Goal: Task Accomplishment & Management: Use online tool/utility

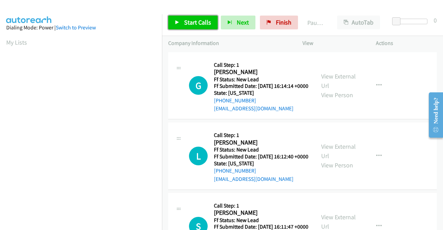
click at [196, 18] on link "Start Calls" at bounding box center [192, 23] width 49 height 14
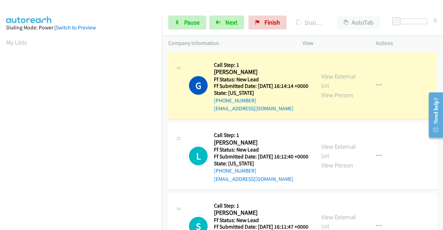
click at [332, 73] on div "View External Url View Person View External Url Email Schedule/Manage Callback …" at bounding box center [355, 85] width 80 height 55
click at [330, 81] on link "View External Url" at bounding box center [338, 80] width 35 height 17
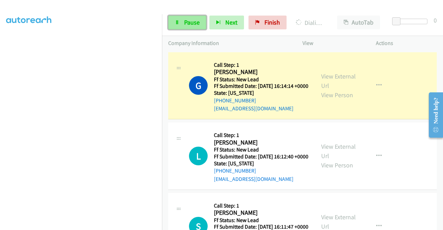
click at [203, 22] on link "Pause" at bounding box center [187, 23] width 38 height 14
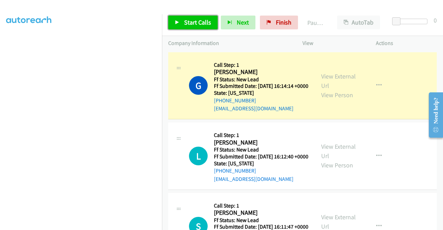
click at [195, 22] on span "Start Calls" at bounding box center [197, 22] width 27 height 8
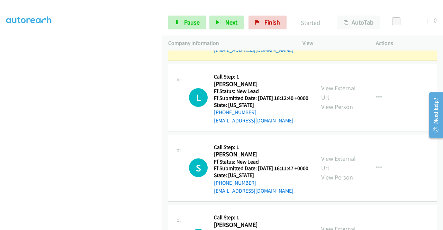
scroll to position [64, 0]
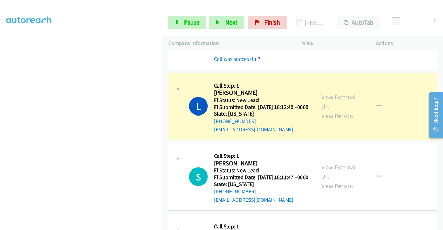
click at [326, 102] on div "View External Url View Person" at bounding box center [339, 106] width 36 height 28
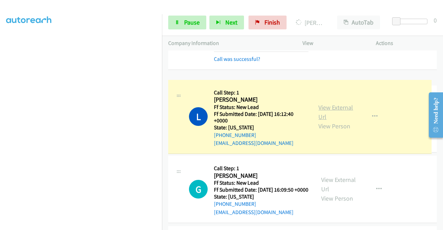
drag, startPoint x: 326, startPoint y: 102, endPoint x: 341, endPoint y: 110, distance: 16.4
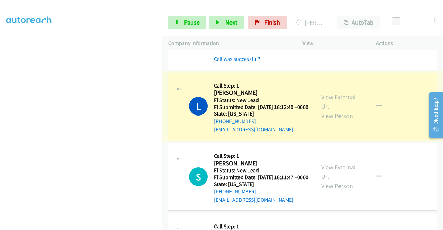
click at [329, 103] on link "View External Url" at bounding box center [338, 101] width 35 height 17
drag, startPoint x: 0, startPoint y: 91, endPoint x: 15, endPoint y: 99, distance: 16.7
click at [0, 91] on aside "Dialing Mode: Power | Switch to Preview My Lists" at bounding box center [81, 52] width 162 height 383
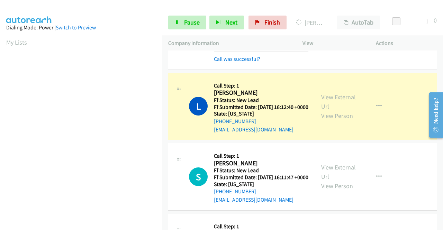
scroll to position [158, 0]
click at [163, 63] on td "G Callback Scheduled Call Step: 1 Gary Jean Louis America/New_York Ff Status: N…" at bounding box center [302, 28] width 281 height 85
click at [162, 54] on td "G Callback Scheduled Call Step: 1 Gary Jean Louis America/New_York Ff Status: N…" at bounding box center [302, 28] width 281 height 85
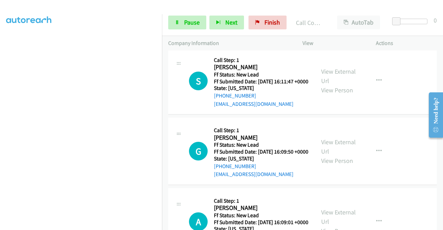
scroll to position [189, 0]
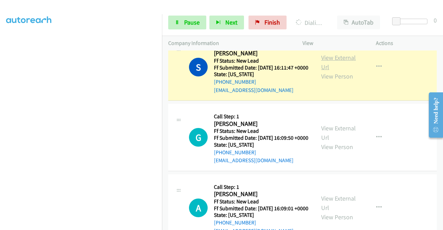
click at [336, 71] on link "View External Url" at bounding box center [338, 62] width 35 height 17
click at [162, 47] on div "Company Information" at bounding box center [229, 43] width 134 height 15
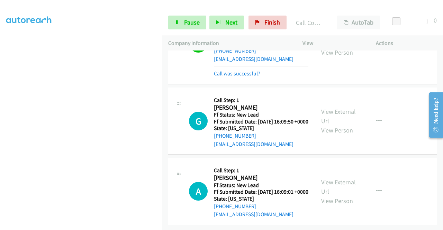
scroll to position [258, 0]
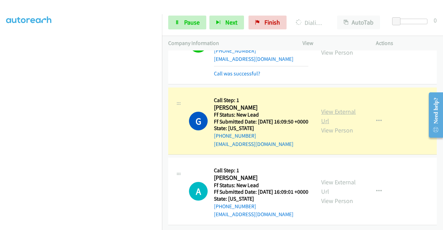
click at [338, 108] on link "View External Url" at bounding box center [338, 116] width 35 height 17
click at [0, 115] on aside "Dialing Mode: Power | Switch to Preview My Lists" at bounding box center [81, 57] width 162 height 383
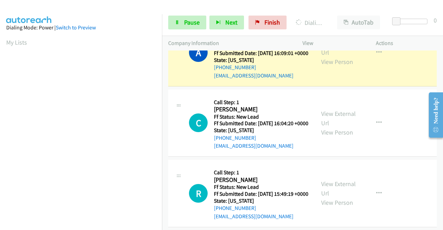
scroll to position [374, 0]
click at [332, 56] on link "View External Url" at bounding box center [338, 47] width 35 height 17
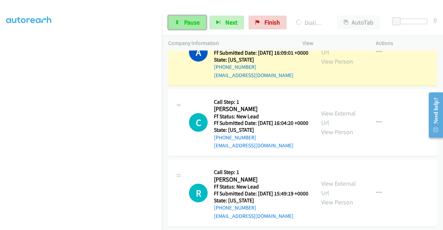
click at [181, 23] on link "Pause" at bounding box center [187, 23] width 38 height 14
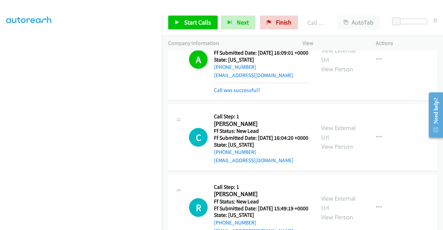
click at [193, 12] on div "Start Calls Pause Next Finish Call Completed AutoTab AutoTab 0" at bounding box center [302, 22] width 281 height 27
click at [189, 21] on span "Start Calls" at bounding box center [197, 22] width 27 height 8
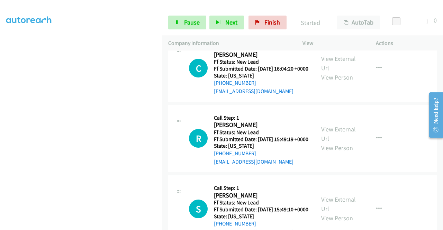
scroll to position [457, 0]
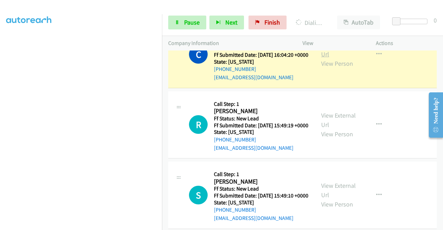
click at [331, 58] on link "View External Url" at bounding box center [338, 49] width 35 height 17
click at [0, 97] on aside "Dialing Mode: Power | Switch to Preview My Lists" at bounding box center [81, 52] width 162 height 383
click at [193, 23] on span "Pause" at bounding box center [192, 22] width 16 height 8
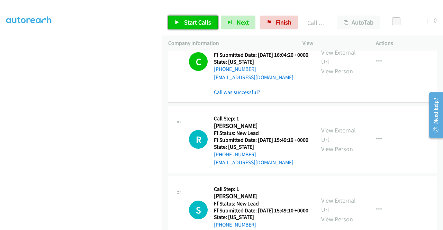
click at [196, 26] on span "Start Calls" at bounding box center [197, 22] width 27 height 8
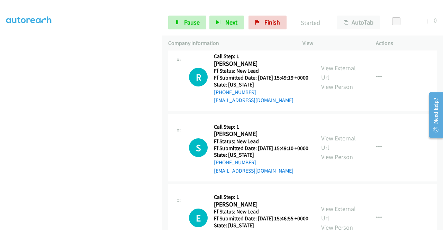
scroll to position [520, 0]
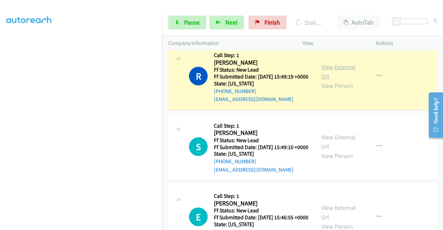
click at [331, 80] on link "View External Url" at bounding box center [338, 71] width 35 height 17
click at [0, 114] on aside "Dialing Mode: Power | Switch to Preview My Lists" at bounding box center [81, 52] width 162 height 383
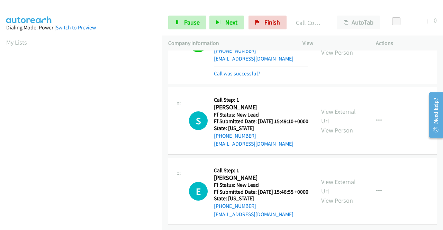
scroll to position [625, 0]
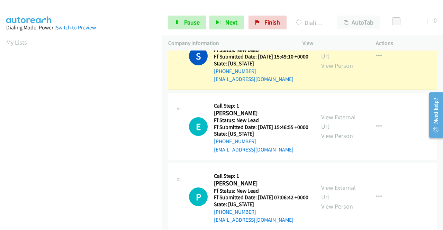
click at [332, 60] on link "View External Url" at bounding box center [338, 51] width 35 height 17
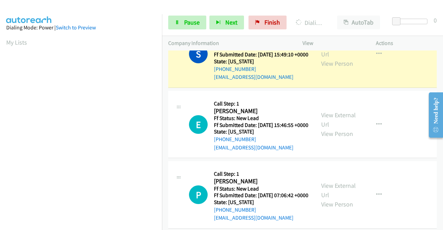
scroll to position [158, 0]
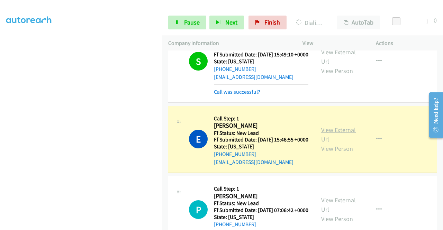
click at [329, 143] on link "View External Url" at bounding box center [338, 134] width 35 height 17
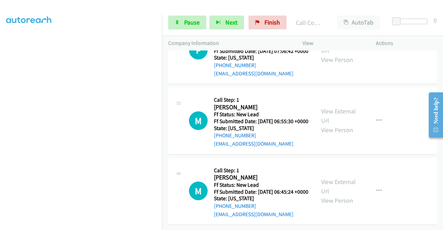
scroll to position [838, 0]
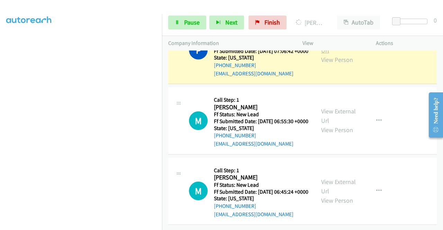
click at [323, 54] on link "View External Url" at bounding box center [338, 45] width 35 height 17
click at [162, 86] on td "P Callback Scheduled Call Step: 1 Pablo Melo America/Los_Angeles Ff Status: New…" at bounding box center [302, 50] width 281 height 71
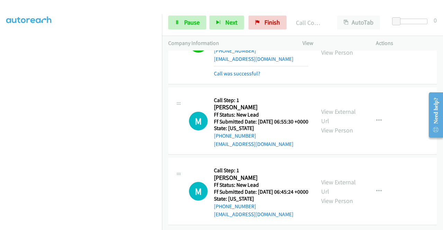
scroll to position [900, 0]
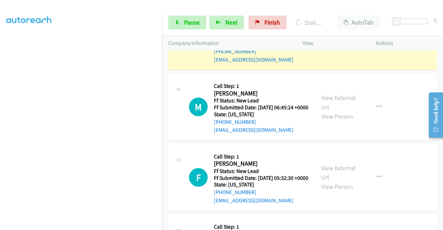
click at [332, 40] on link "View External Url" at bounding box center [338, 31] width 35 height 17
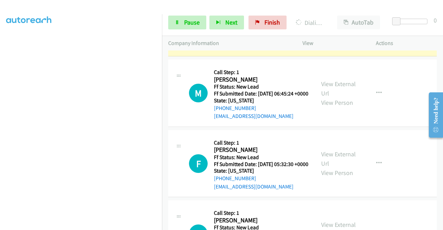
scroll to position [928, 0]
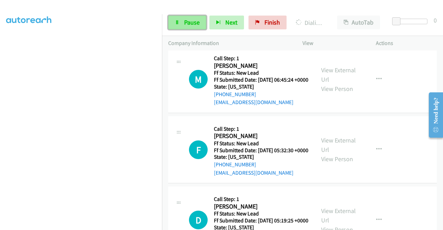
click at [172, 20] on link "Pause" at bounding box center [187, 23] width 38 height 14
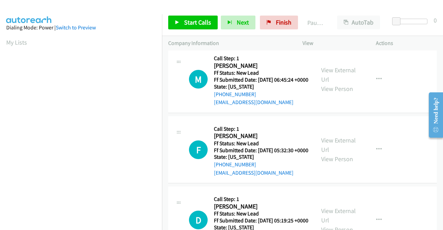
scroll to position [158, 0]
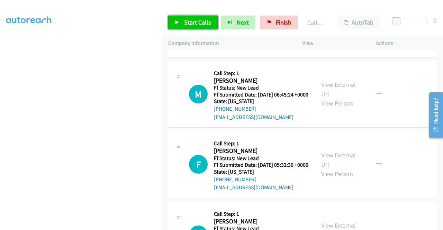
click at [182, 27] on link "Start Calls" at bounding box center [192, 23] width 49 height 14
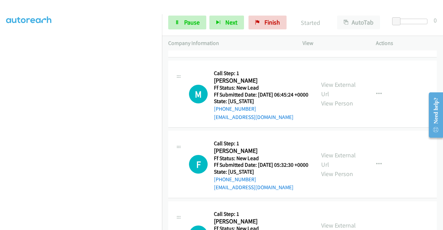
click at [440, 225] on div "+1 415-964-1034 Call failed - Please reload the list and try again The Callbar …" at bounding box center [302, 139] width 281 height 179
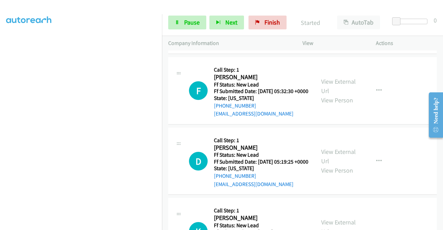
scroll to position [1006, 0]
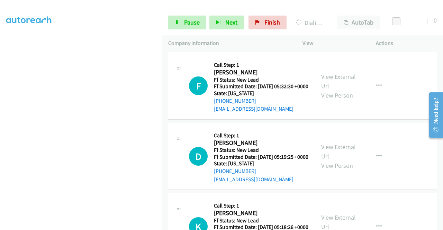
click at [335, 19] on link "View External Url" at bounding box center [338, 10] width 35 height 17
click at [0, 112] on aside "Dialing Mode: Power | Switch to Preview My Lists" at bounding box center [81, 52] width 162 height 383
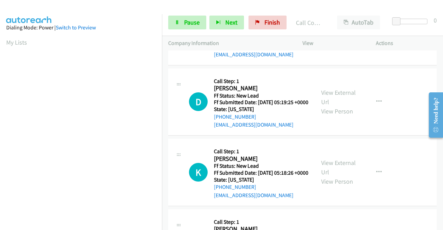
scroll to position [1089, 0]
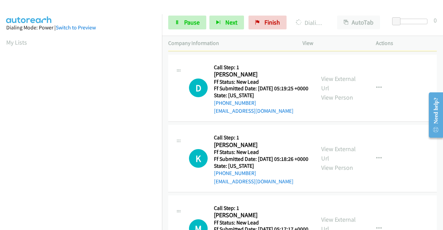
click at [338, 21] on link "View External Url" at bounding box center [338, 12] width 35 height 17
click at [136, 224] on section at bounding box center [80, 65] width 149 height 331
click at [162, 48] on div "Company Information" at bounding box center [229, 43] width 134 height 15
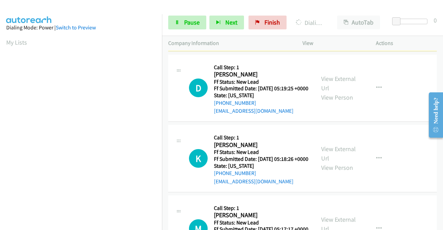
scroll to position [158, 0]
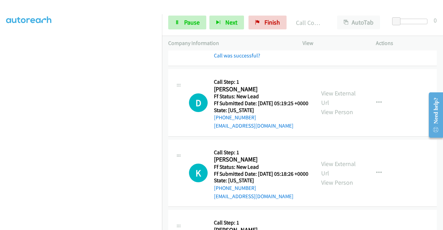
click at [437, 138] on td "D Callback Scheduled Call Step: 1 David Reeves America/Anchorage Ff Status: New…" at bounding box center [302, 103] width 281 height 71
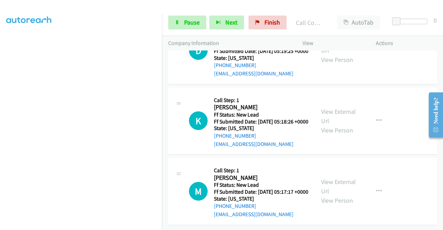
scroll to position [1205, 0]
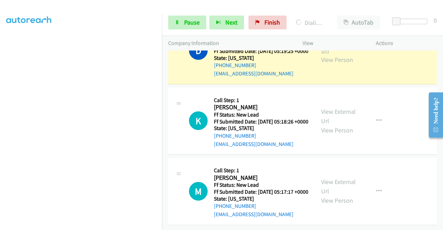
click at [330, 54] on link "View External Url" at bounding box center [338, 45] width 35 height 17
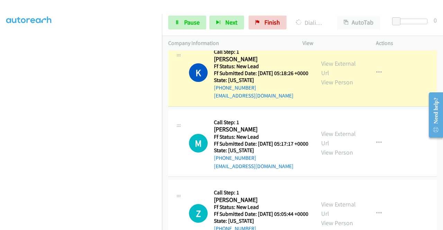
click at [323, 87] on div "View External Url View Person" at bounding box center [339, 73] width 36 height 28
click at [322, 77] on link "View External Url" at bounding box center [338, 67] width 35 height 17
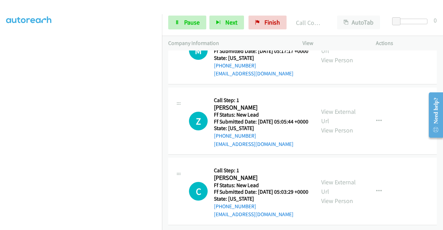
scroll to position [1371, 0]
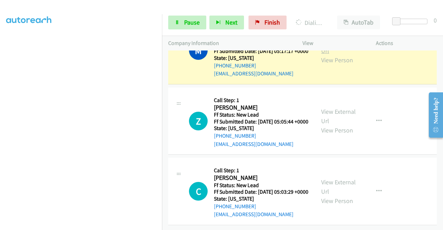
click at [321, 55] on link "View External Url" at bounding box center [338, 45] width 35 height 17
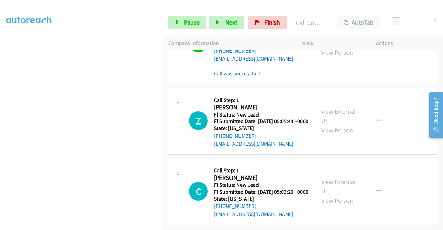
scroll to position [1450, 0]
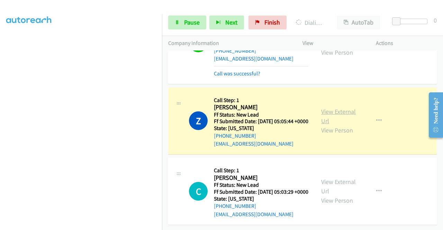
click at [324, 108] on link "View External Url" at bounding box center [338, 116] width 35 height 17
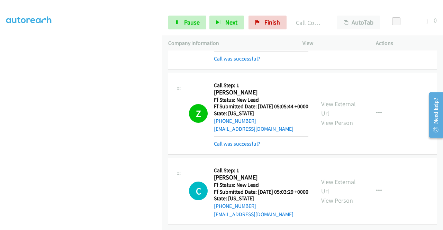
scroll to position [1465, 0]
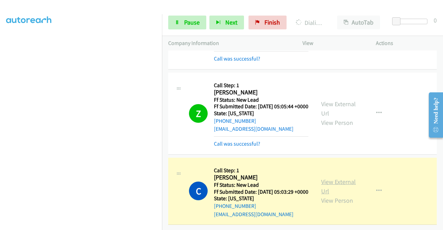
click at [326, 178] on link "View External Url" at bounding box center [338, 186] width 35 height 17
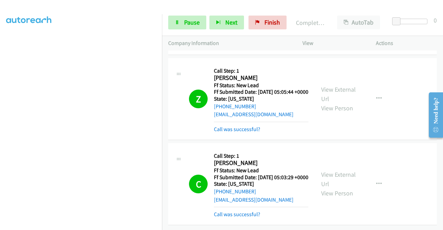
scroll to position [0, 0]
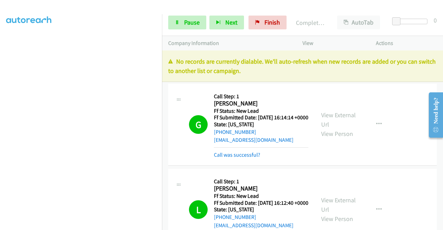
click at [185, 13] on div "Start Calls Pause Next Finish Completed All Calls AutoTab AutoTab 0" at bounding box center [302, 22] width 281 height 27
click at [183, 20] on link "Pause" at bounding box center [187, 23] width 38 height 14
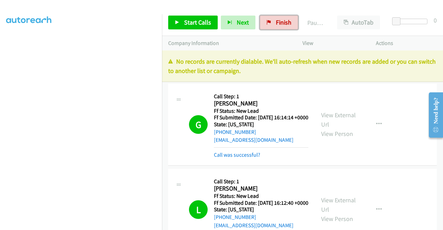
drag, startPoint x: 279, startPoint y: 18, endPoint x: 254, endPoint y: 35, distance: 30.5
click at [279, 18] on link "Finish" at bounding box center [279, 23] width 38 height 14
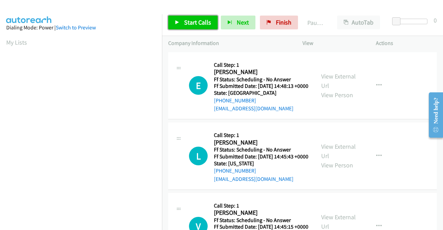
click at [192, 28] on link "Start Calls" at bounding box center [192, 23] width 49 height 14
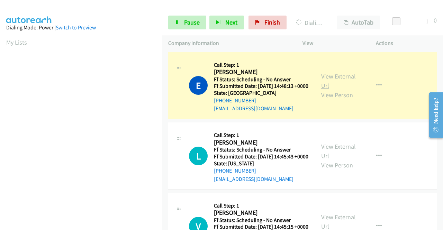
click at [343, 81] on link "View External Url" at bounding box center [338, 80] width 35 height 17
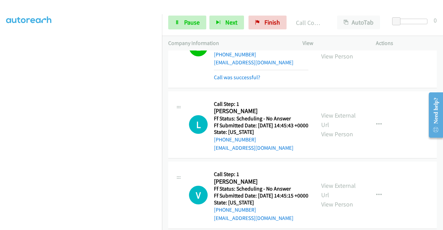
scroll to position [101, 0]
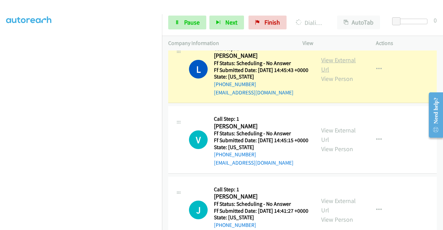
click at [340, 67] on link "View External Url" at bounding box center [338, 64] width 35 height 17
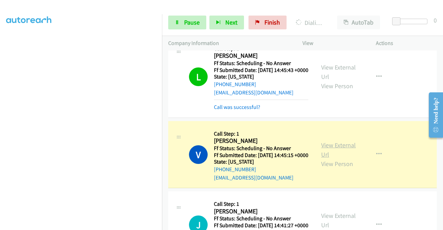
click at [325, 158] on link "View External Url" at bounding box center [338, 149] width 35 height 17
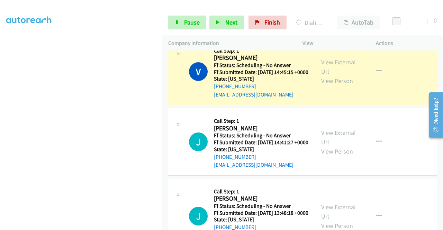
scroll to position [198, 0]
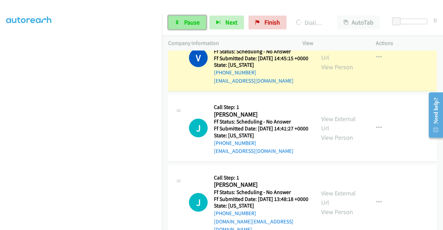
click at [173, 28] on link "Pause" at bounding box center [187, 23] width 38 height 14
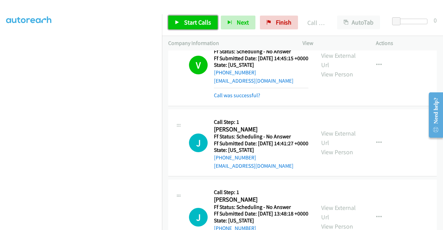
click at [187, 17] on link "Start Calls" at bounding box center [192, 23] width 49 height 14
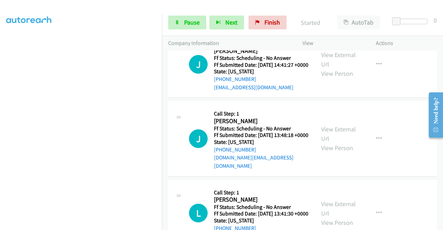
scroll to position [281, 0]
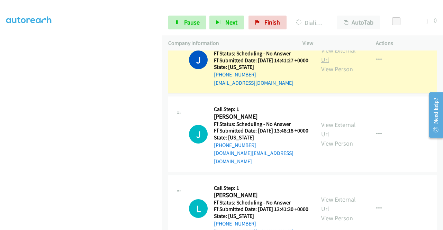
click at [332, 64] on link "View External Url" at bounding box center [338, 54] width 35 height 17
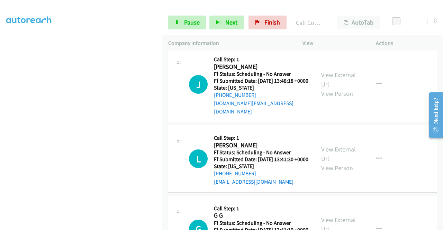
scroll to position [360, 0]
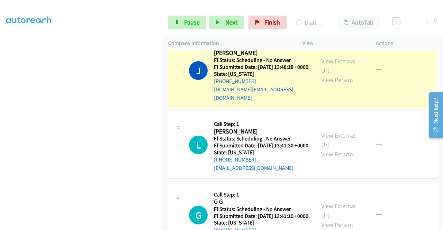
click at [324, 74] on link "View External Url" at bounding box center [338, 65] width 35 height 17
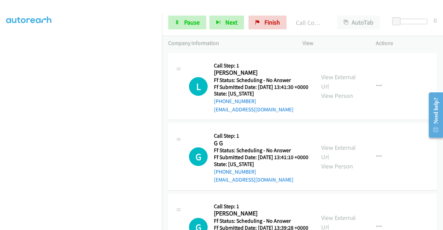
scroll to position [466, 0]
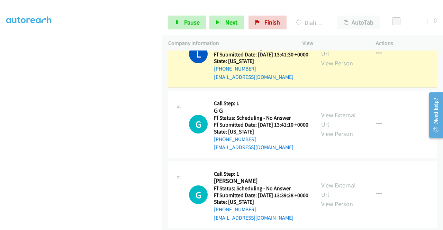
click at [341, 68] on div "View External Url View Person" at bounding box center [339, 54] width 36 height 28
click at [338, 58] on link "View External Url" at bounding box center [338, 48] width 35 height 17
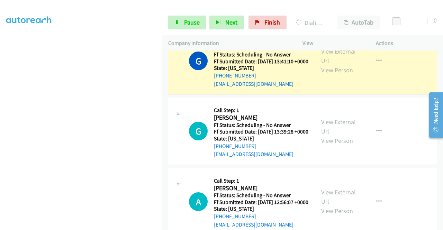
scroll to position [557, 0]
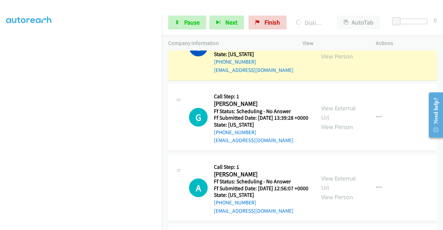
click at [337, 51] on link "View External Url" at bounding box center [338, 42] width 35 height 17
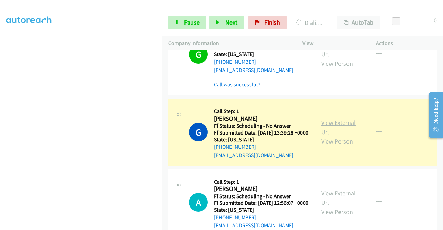
click at [331, 136] on link "View External Url" at bounding box center [338, 127] width 35 height 17
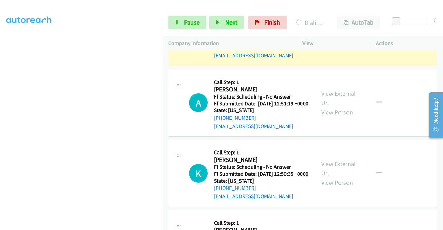
scroll to position [728, 0]
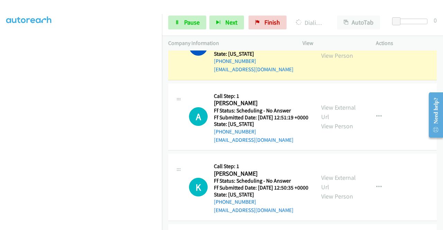
click at [332, 50] on link "View External Url" at bounding box center [338, 41] width 35 height 17
click at [192, 25] on span "Pause" at bounding box center [192, 22] width 16 height 8
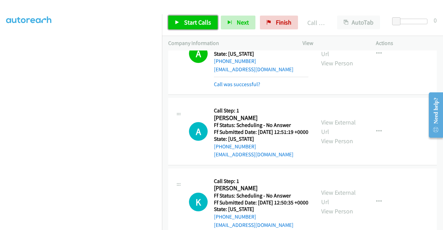
click at [195, 22] on span "Start Calls" at bounding box center [197, 22] width 27 height 8
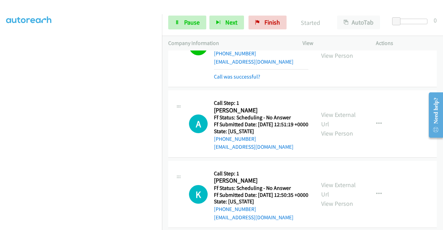
scroll to position [742, 0]
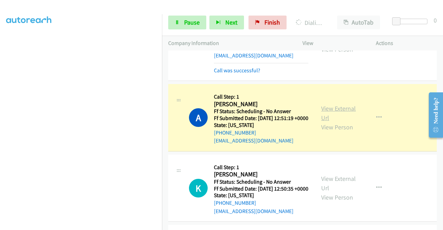
click at [330, 122] on link "View External Url" at bounding box center [338, 112] width 35 height 17
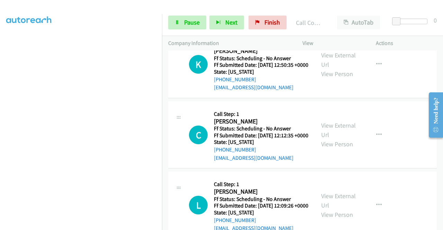
scroll to position [894, 0]
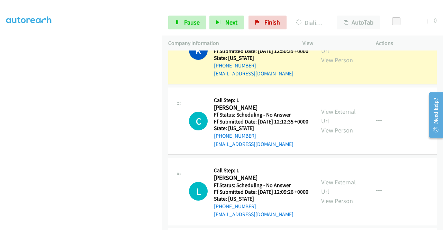
click at [333, 65] on div "View External Url View Person" at bounding box center [339, 51] width 36 height 28
click at [331, 55] on link "View External Url" at bounding box center [338, 45] width 35 height 17
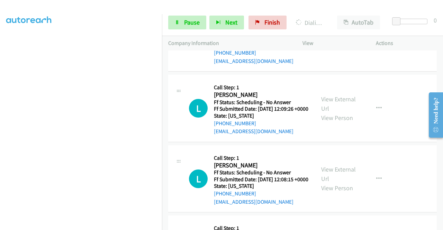
scroll to position [991, 0]
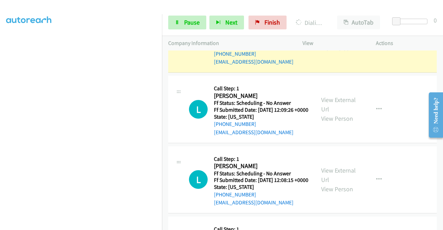
click at [322, 43] on link "View External Url" at bounding box center [338, 34] width 35 height 17
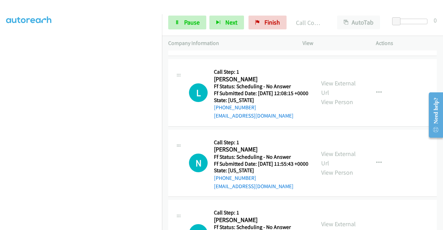
scroll to position [1107, 0]
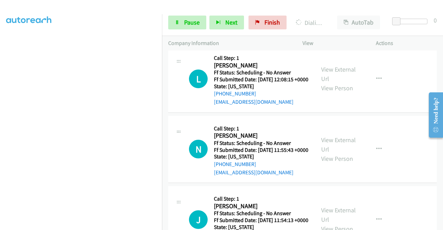
click at [322, 12] on link "View External Url" at bounding box center [338, 3] width 35 height 17
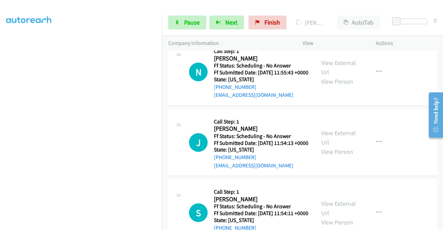
scroll to position [1222, 0]
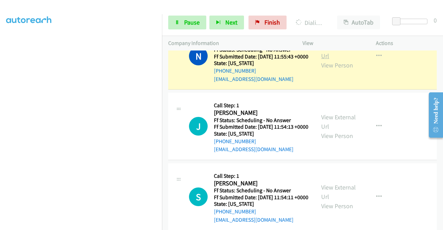
click at [331, 60] on link "View External Url" at bounding box center [338, 51] width 35 height 17
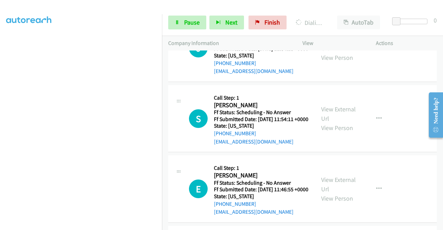
scroll to position [1308, 0]
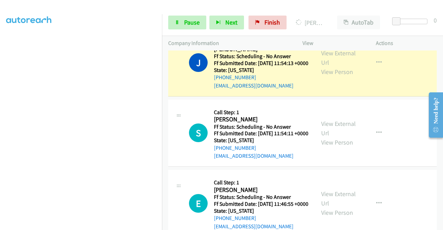
click at [334, 76] on div "View External Url View Person" at bounding box center [339, 62] width 36 height 28
click at [333, 66] on link "View External Url" at bounding box center [338, 57] width 35 height 17
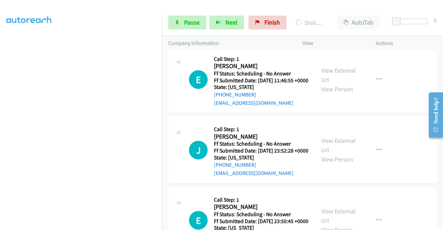
scroll to position [1478, 0]
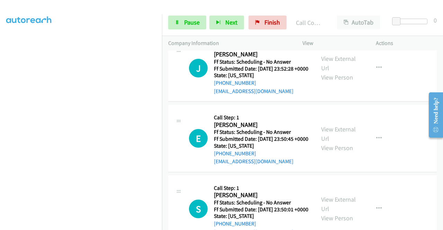
scroll to position [1557, 0]
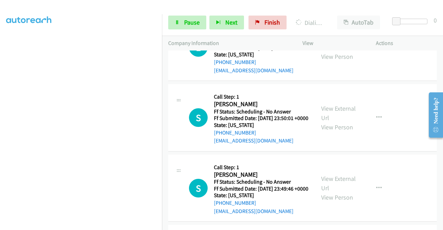
scroll to position [1663, 0]
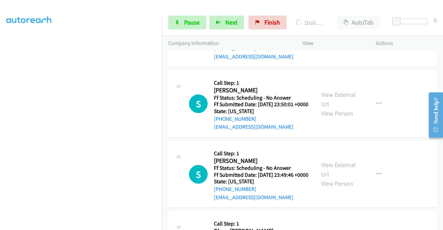
click at [181, 25] on link "Pause" at bounding box center [187, 23] width 38 height 14
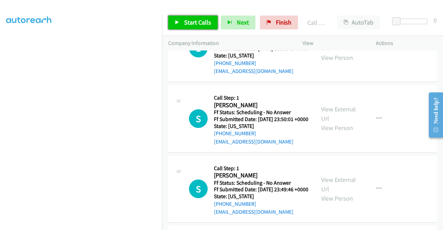
click at [190, 20] on span "Start Calls" at bounding box center [197, 22] width 27 height 8
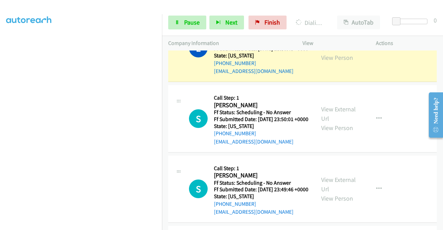
click at [341, 62] on div "View External Url View Person" at bounding box center [339, 48] width 36 height 28
click at [337, 52] on link "View External Url" at bounding box center [338, 43] width 35 height 17
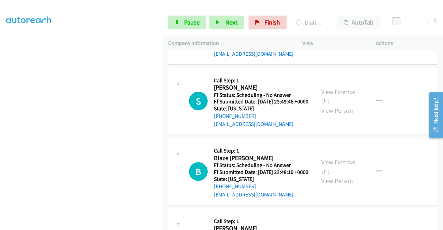
scroll to position [1764, 0]
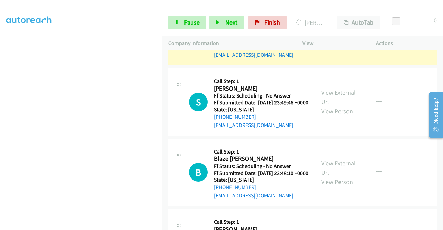
click at [323, 36] on link "View External Url" at bounding box center [338, 26] width 35 height 17
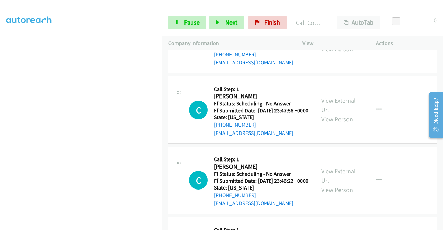
scroll to position [1917, 0]
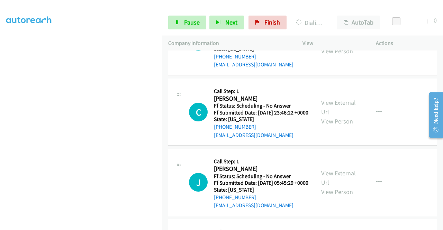
scroll to position [2027, 0]
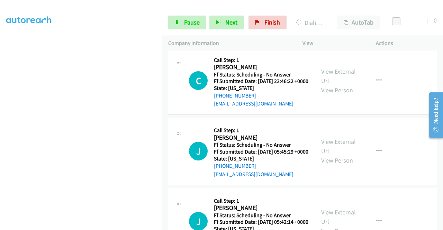
scroll to position [2087, 0]
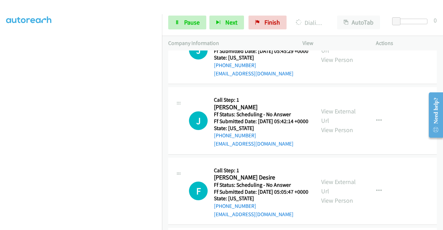
scroll to position [2203, 0]
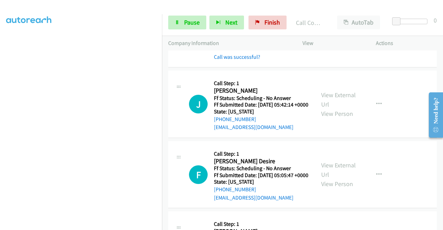
click at [330, 30] on link "View External Url" at bounding box center [338, 21] width 35 height 17
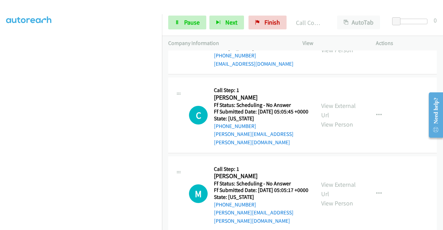
scroll to position [2387, 0]
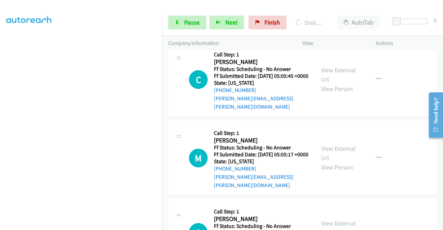
click at [322, 9] on link "View External Url" at bounding box center [338, 0] width 35 height 17
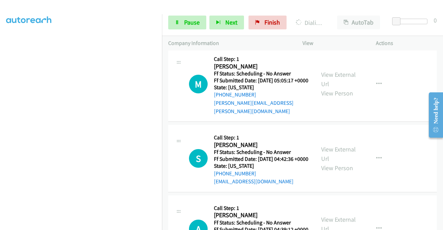
scroll to position [2493, 0]
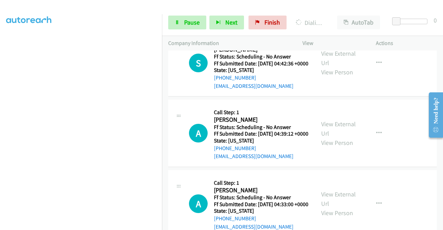
click at [441, 224] on div "+1 415-964-1034 Call failed - Please reload the list and try again The Callbar …" at bounding box center [302, 139] width 281 height 179
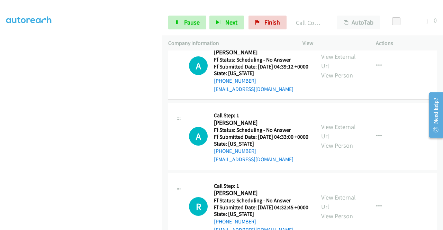
scroll to position [2710, 0]
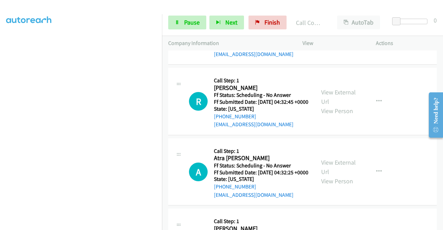
scroll to position [2839, 0]
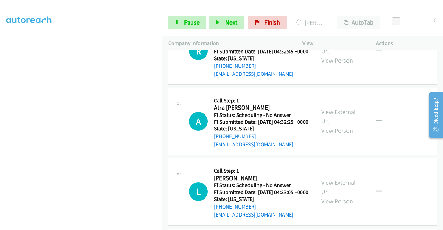
click at [170, 21] on link "Pause" at bounding box center [187, 23] width 38 height 14
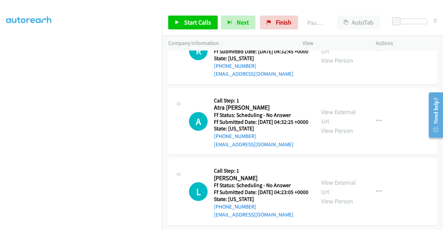
scroll to position [158, 0]
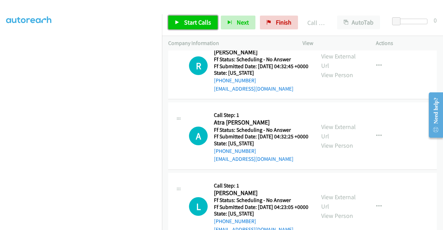
click at [206, 26] on span "Start Calls" at bounding box center [197, 22] width 27 height 8
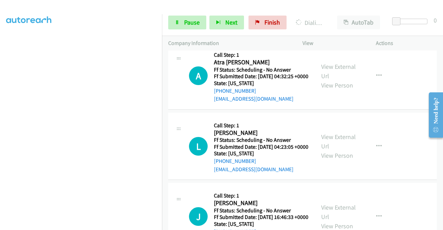
scroll to position [2905, 0]
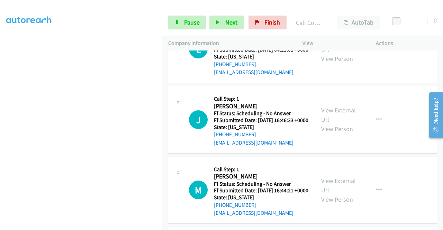
scroll to position [3015, 0]
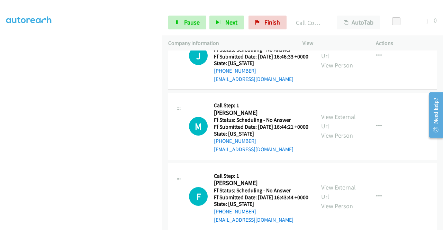
scroll to position [3112, 0]
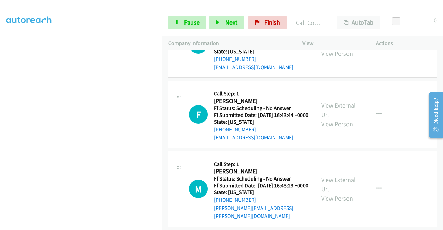
scroll to position [3200, 0]
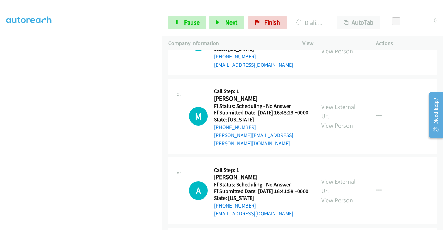
scroll to position [3310, 0]
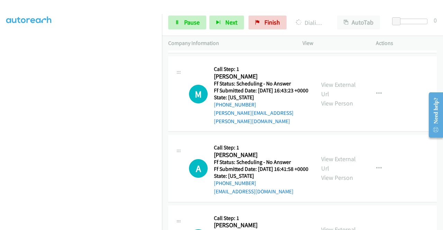
click at [187, 24] on span "Pause" at bounding box center [192, 22] width 16 height 8
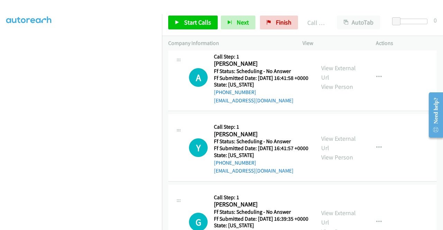
scroll to position [3481, 0]
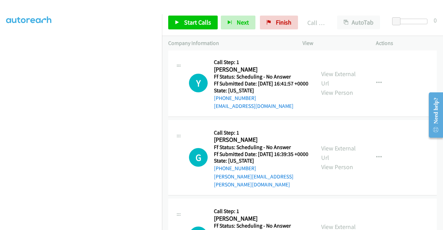
click at [202, 15] on div "Start Calls Pause Next Finish Call Completed AutoTab AutoTab 0" at bounding box center [302, 22] width 281 height 27
click at [199, 20] on span "Start Calls" at bounding box center [197, 22] width 27 height 8
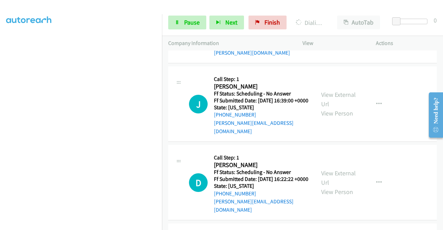
scroll to position [3651, 0]
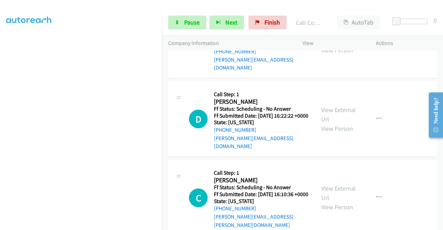
scroll to position [3748, 0]
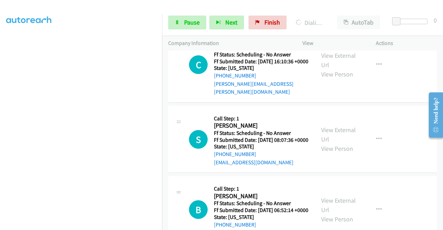
scroll to position [158, 0]
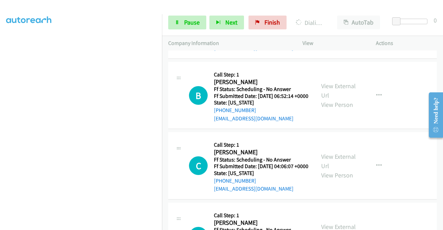
scroll to position [4011, 0]
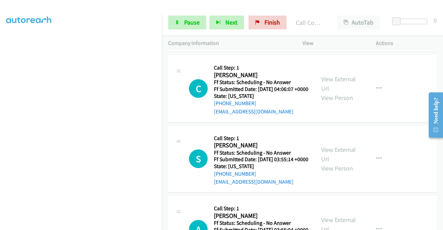
scroll to position [4117, 0]
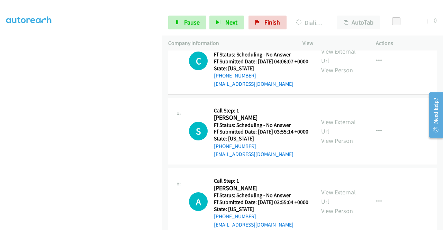
click at [176, 26] on link "Pause" at bounding box center [187, 23] width 38 height 14
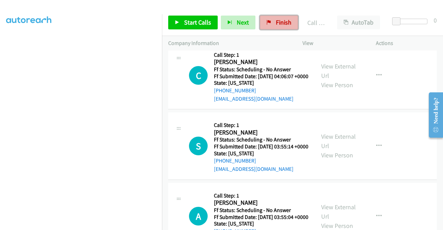
click at [280, 20] on span "Finish" at bounding box center [284, 22] width 16 height 8
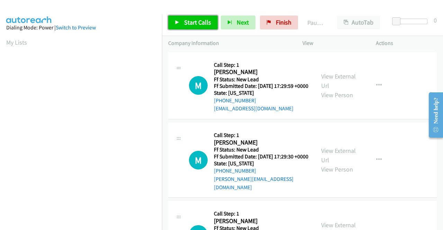
click at [180, 24] on link "Start Calls" at bounding box center [192, 23] width 49 height 14
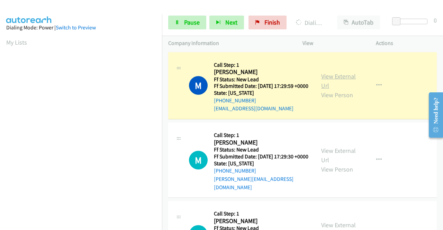
click at [324, 79] on link "View External Url" at bounding box center [338, 80] width 35 height 17
click at [0, 105] on aside "Dialing Mode: Power | Switch to Preview My Lists" at bounding box center [81, 205] width 162 height 383
click at [129, 225] on section at bounding box center [80, 65] width 149 height 331
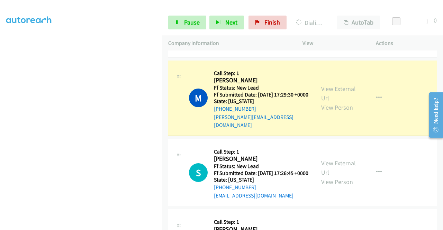
scroll to position [83, 0]
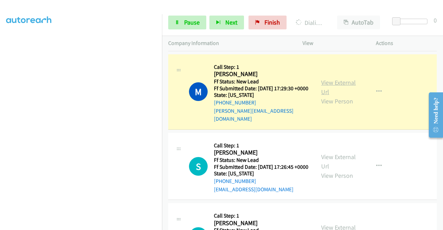
click at [324, 87] on link "View External Url" at bounding box center [338, 87] width 35 height 17
click at [162, 99] on td "M Callback Scheduled Call Step: 1 Michael Wolff America/Los_Angeles Ff Status: …" at bounding box center [302, 92] width 281 height 79
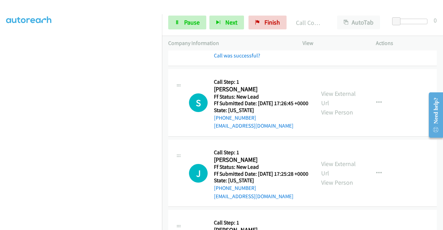
scroll to position [180, 0]
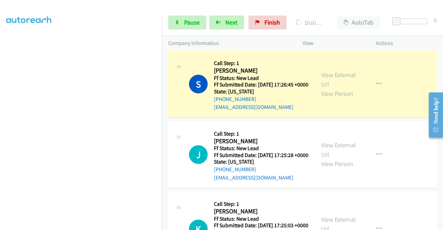
click at [323, 87] on div "View External Url View Person" at bounding box center [339, 84] width 36 height 28
click at [323, 85] on link "View External Url" at bounding box center [338, 79] width 35 height 17
click at [162, 77] on nav "Dialing Mode: Power | Switch to Preview My Lists" at bounding box center [81, 129] width 162 height 230
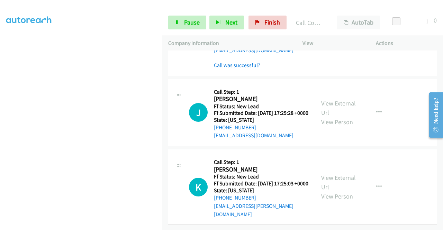
scroll to position [258, 0]
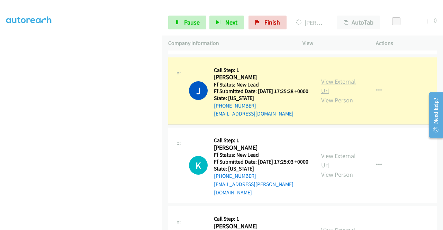
click at [321, 95] on link "View External Url" at bounding box center [338, 85] width 35 height 17
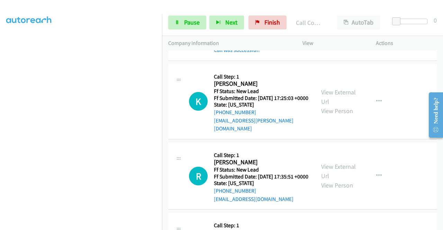
scroll to position [341, 0]
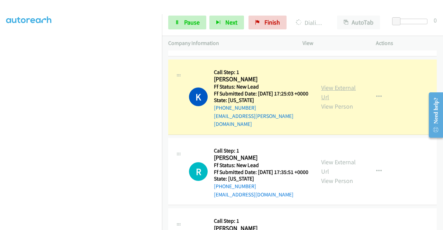
click at [334, 101] on link "View External Url" at bounding box center [338, 92] width 35 height 17
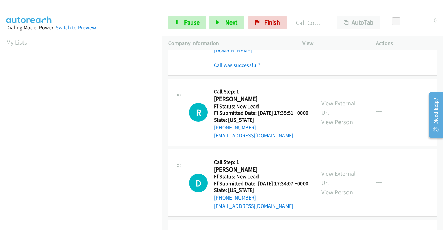
scroll to position [457, 0]
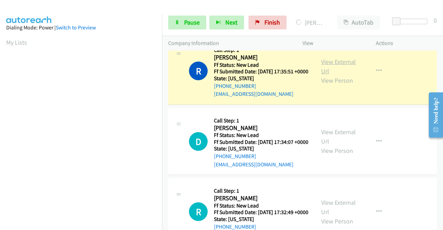
click at [326, 75] on link "View External Url" at bounding box center [338, 66] width 35 height 17
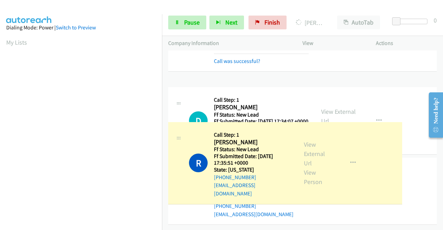
drag, startPoint x: 161, startPoint y: 114, endPoint x: 162, endPoint y: 146, distance: 31.8
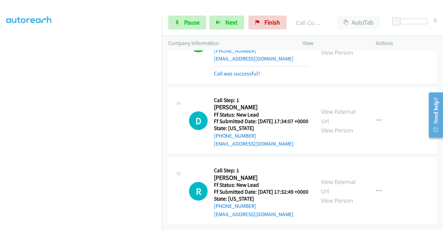
scroll to position [533, 0]
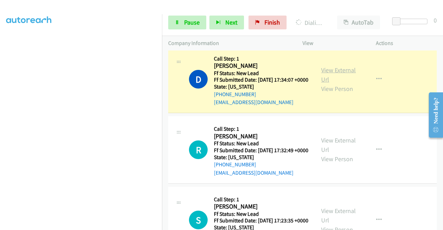
click at [337, 83] on link "View External Url" at bounding box center [338, 74] width 35 height 17
click at [84, 224] on section at bounding box center [80, 65] width 149 height 331
click at [179, 16] on link "Pause" at bounding box center [187, 23] width 38 height 14
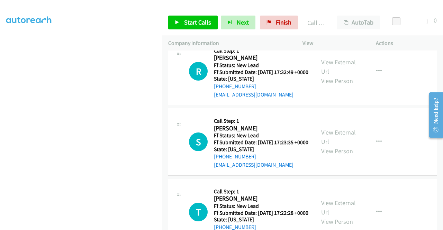
scroll to position [633, 0]
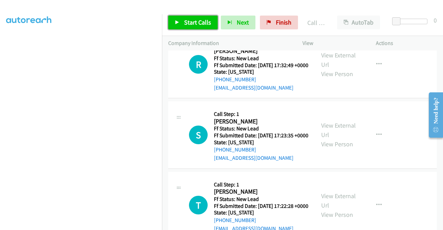
click at [187, 21] on span "Start Calls" at bounding box center [197, 22] width 27 height 8
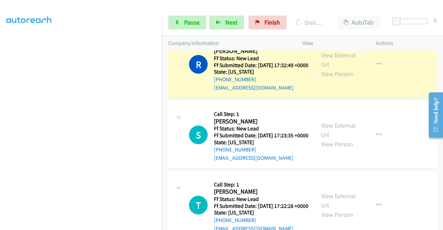
click at [336, 79] on div "View External Url View Person" at bounding box center [339, 64] width 36 height 28
click at [334, 68] on link "View External Url" at bounding box center [338, 59] width 35 height 17
click at [0, 112] on aside "Dialing Mode: Power | Switch to Preview My Lists" at bounding box center [81, 52] width 162 height 383
click at [184, 27] on link "Pause" at bounding box center [187, 23] width 38 height 14
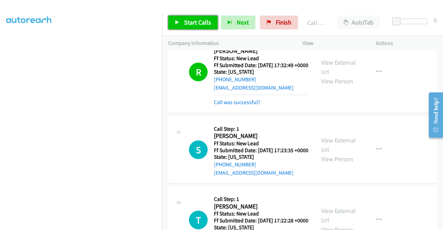
click at [178, 26] on link "Start Calls" at bounding box center [192, 23] width 49 height 14
click at [237, 105] on link "Call was successful?" at bounding box center [237, 102] width 46 height 7
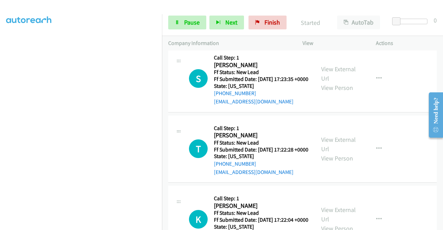
scroll to position [691, 0]
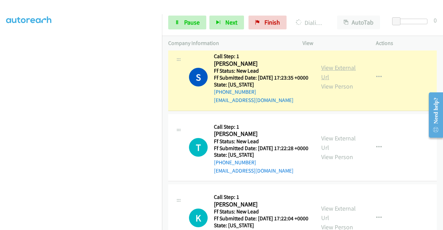
click at [335, 81] on link "View External Url" at bounding box center [338, 72] width 35 height 17
click at [0, 109] on aside "Dialing Mode: Power | Switch to Preview My Lists" at bounding box center [81, 52] width 162 height 383
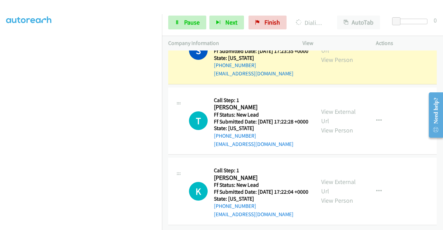
scroll to position [772, 0]
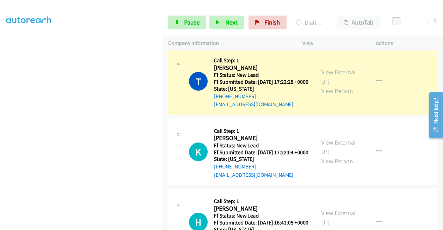
click at [340, 85] on link "View External Url" at bounding box center [338, 76] width 35 height 17
click at [162, 46] on td "S Callback Scheduled Call Step: 1 Sarah Bell America/New_York Ff Status: New Le…" at bounding box center [302, 3] width 281 height 85
click at [162, 58] on nav "Dialing Mode: Power | Switch to Preview My Lists" at bounding box center [81, 129] width 162 height 230
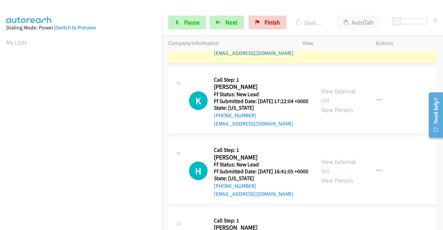
scroll to position [158, 0]
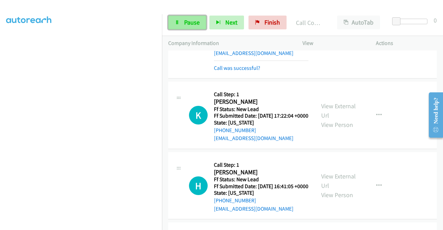
click at [187, 22] on span "Pause" at bounding box center [192, 22] width 16 height 8
click at [190, 27] on link "Pause" at bounding box center [187, 23] width 38 height 14
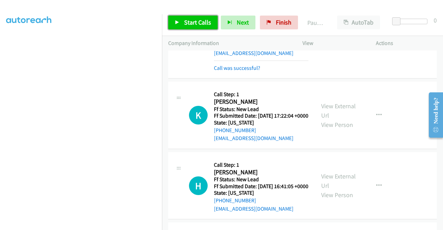
click at [190, 27] on link "Start Calls" at bounding box center [192, 23] width 49 height 14
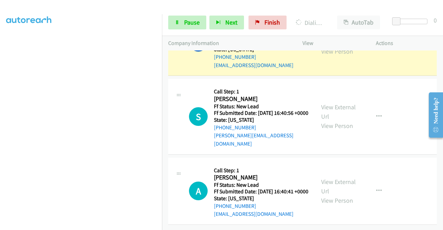
scroll to position [970, 0]
click at [333, 46] on link "View External Url" at bounding box center [338, 37] width 35 height 17
drag, startPoint x: 0, startPoint y: 121, endPoint x: 11, endPoint y: 121, distance: 11.4
click at [0, 121] on aside "Dialing Mode: Power | Switch to Preview My Lists" at bounding box center [81, 52] width 162 height 383
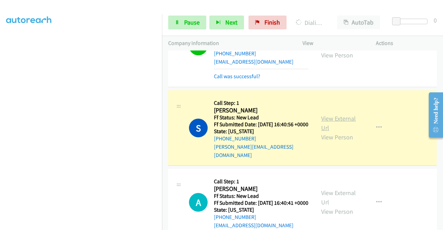
click at [329, 132] on link "View External Url" at bounding box center [338, 122] width 35 height 17
click at [162, 72] on td "H Callback Scheduled Call Step: 1 Herve Jean Baptiste America/New_York Ff Statu…" at bounding box center [302, 45] width 281 height 85
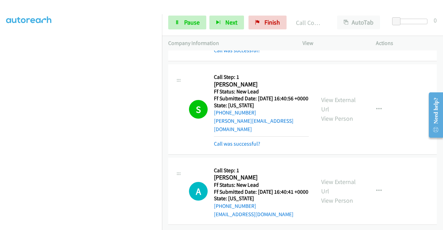
scroll to position [1069, 0]
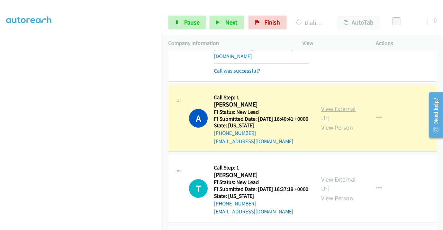
click at [335, 122] on link "View External Url" at bounding box center [338, 113] width 35 height 17
click at [0, 113] on aside "Dialing Mode: Power | Switch to Preview My Lists" at bounding box center [81, 52] width 162 height 383
click at [178, 28] on link "Pause" at bounding box center [187, 23] width 38 height 14
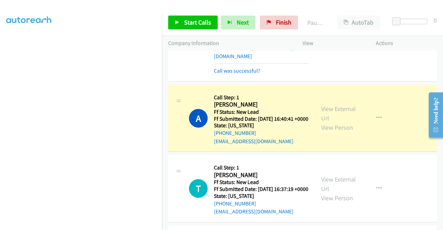
click at [162, 26] on nav "Dialing Mode: Power | Switch to Preview My Lists" at bounding box center [81, 129] width 162 height 230
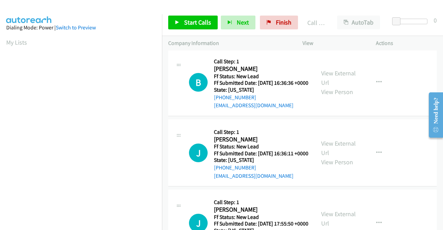
scroll to position [1252, 0]
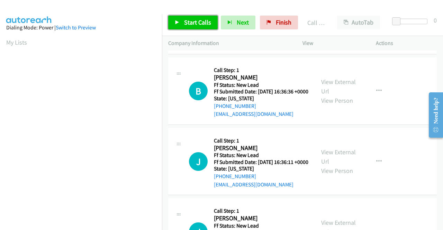
click at [207, 26] on span "Start Calls" at bounding box center [197, 22] width 27 height 8
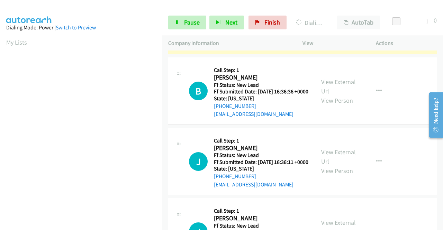
click at [346, 25] on link "View External Url" at bounding box center [338, 15] width 35 height 17
click at [181, 25] on link "Pause" at bounding box center [187, 23] width 38 height 14
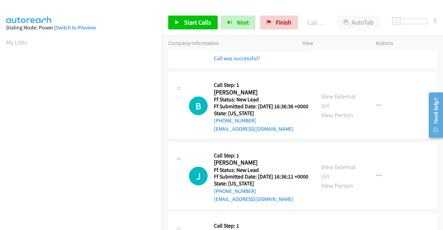
scroll to position [158, 0]
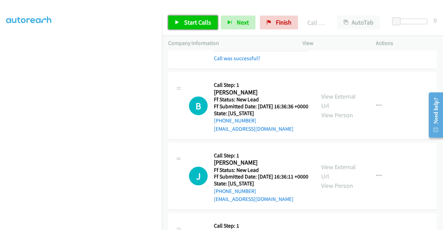
click at [201, 23] on span "Start Calls" at bounding box center [197, 22] width 27 height 8
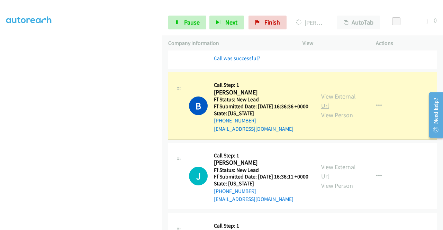
click at [329, 110] on link "View External Url" at bounding box center [338, 100] width 35 height 17
click at [0, 127] on aside "Dialing Mode: Power | Switch to Preview My Lists" at bounding box center [81, 52] width 162 height 383
click at [181, 13] on div "Start Calls Pause Next Finish Dialing Boyer Lisa AutoTab AutoTab 0" at bounding box center [302, 22] width 281 height 27
click at [179, 20] on icon at bounding box center [177, 22] width 5 height 5
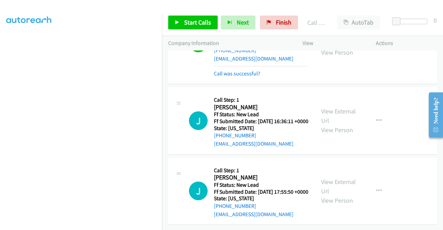
scroll to position [1385, 0]
click at [243, 77] on link "Call was successful?" at bounding box center [237, 73] width 46 height 7
click at [376, 46] on icon "button" at bounding box center [379, 43] width 6 height 6
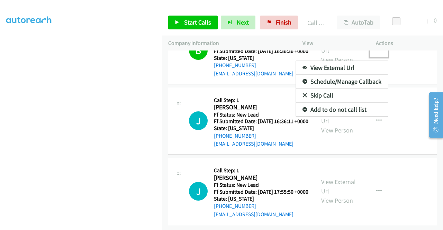
click at [342, 114] on link "Add to do not call list" at bounding box center [342, 110] width 92 height 14
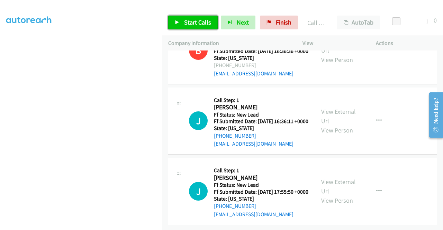
click at [180, 24] on link "Start Calls" at bounding box center [192, 23] width 49 height 14
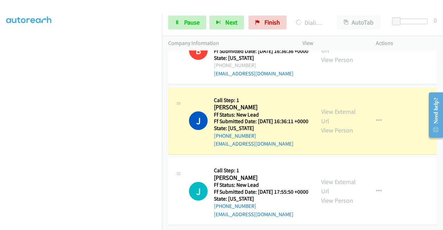
click at [330, 120] on div "View External Url View Person" at bounding box center [339, 121] width 36 height 28
click at [329, 121] on link "View External Url" at bounding box center [338, 116] width 35 height 17
click at [436, 198] on td "J Callback Scheduled Call Step: 1 Jayson Jay America/Los_Angeles Ff Status: New…" at bounding box center [302, 191] width 281 height 71
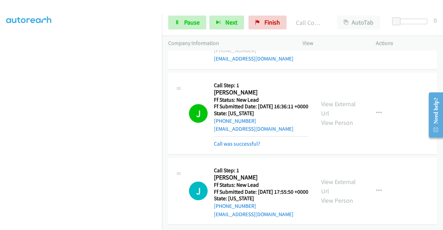
scroll to position [1421, 0]
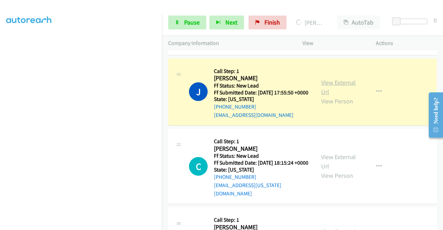
click at [338, 96] on link "View External Url" at bounding box center [338, 87] width 35 height 17
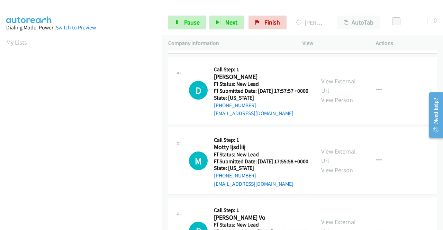
scroll to position [1566, 0]
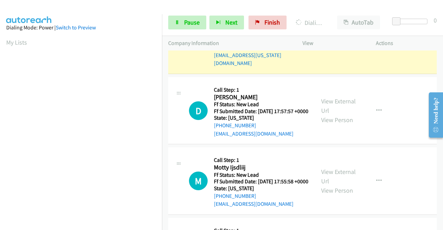
click at [326, 40] on link "View External Url" at bounding box center [338, 31] width 35 height 17
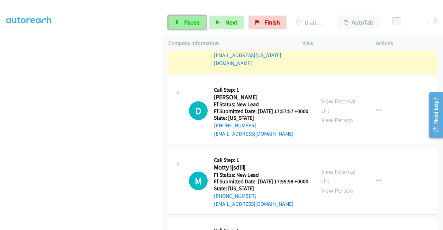
click at [184, 25] on span "Pause" at bounding box center [192, 22] width 16 height 8
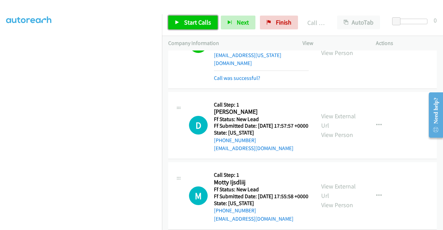
click at [205, 27] on link "Start Calls" at bounding box center [192, 23] width 49 height 14
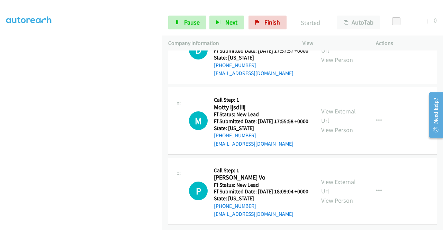
scroll to position [1704, 0]
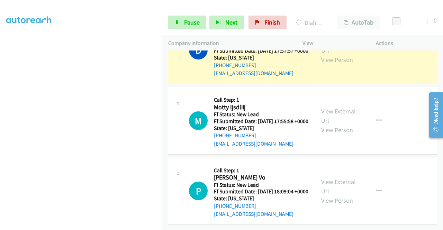
click at [0, 93] on aside "Dialing Mode: Power | Switch to Preview My Lists" at bounding box center [81, 52] width 162 height 383
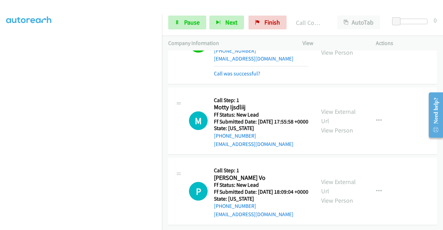
click at [327, 47] on link "View External Url" at bounding box center [338, 38] width 35 height 17
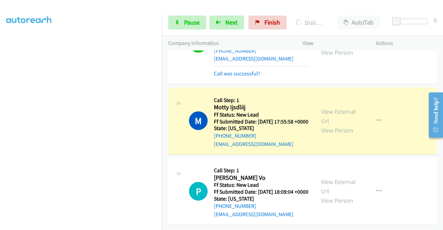
click at [328, 107] on div "View External Url View Person" at bounding box center [339, 121] width 36 height 28
click at [326, 108] on link "View External Url" at bounding box center [338, 116] width 35 height 17
click at [0, 99] on aside "Dialing Mode: Power | Switch to Preview My Lists" at bounding box center [81, 52] width 162 height 383
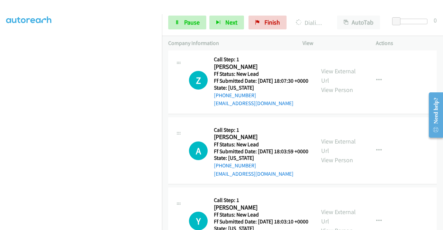
scroll to position [1870, 0]
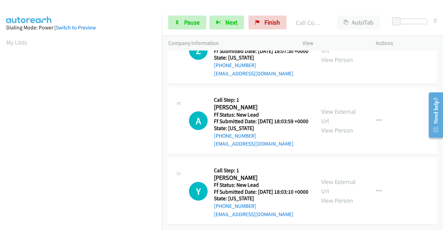
scroll to position [1972, 0]
click at [190, 23] on span "Pause" at bounding box center [192, 22] width 16 height 8
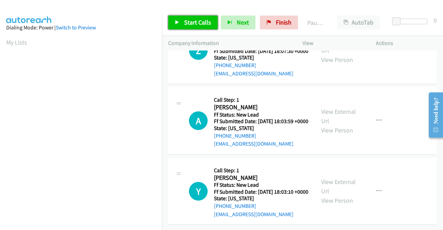
click at [190, 23] on span "Start Calls" at bounding box center [197, 22] width 27 height 8
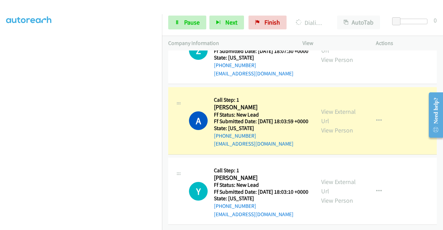
scroll to position [146, 0]
click at [337, 135] on div "View External Url View Person" at bounding box center [339, 121] width 36 height 28
click at [334, 125] on link "View External Url" at bounding box center [338, 116] width 35 height 17
click at [140, 224] on section at bounding box center [80, 65] width 149 height 331
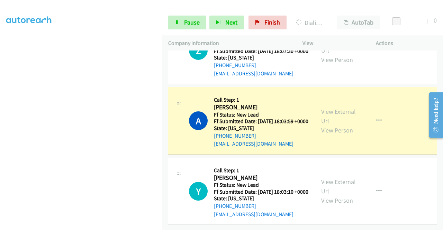
scroll to position [2034, 0]
click at [173, 99] on div "A Callback Scheduled Call Step: 1 Amanda Flynn America/Phoenix Ff Status: New L…" at bounding box center [241, 120] width 147 height 55
click at [174, 20] on link "Pause" at bounding box center [187, 23] width 38 height 14
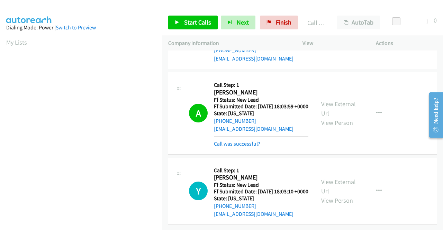
scroll to position [158, 0]
click at [288, 21] on span "Finish" at bounding box center [284, 22] width 16 height 8
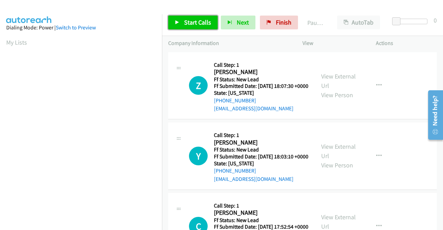
click at [192, 22] on span "Start Calls" at bounding box center [197, 22] width 27 height 8
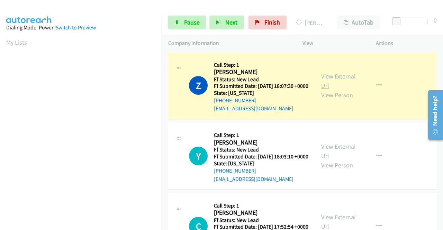
click at [330, 83] on link "View External Url" at bounding box center [338, 80] width 35 height 17
click at [0, 115] on aside "Dialing Mode: Power | Switch to Preview My Lists" at bounding box center [81, 205] width 162 height 383
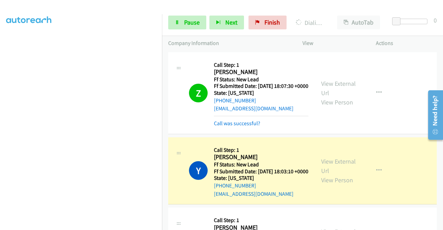
click at [315, 170] on div "View External Url View Person View External Url Email Schedule/Manage Callback …" at bounding box center [355, 171] width 80 height 55
click at [325, 171] on link "View External Url" at bounding box center [338, 165] width 35 height 17
click at [181, 18] on link "Pause" at bounding box center [187, 23] width 38 height 14
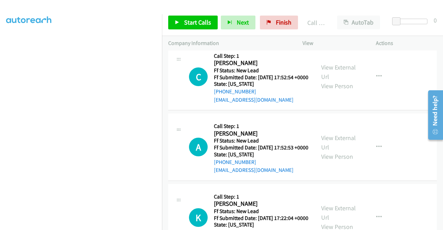
scroll to position [174, 0]
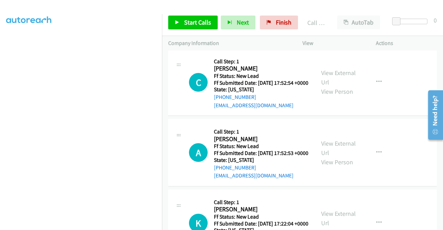
drag, startPoint x: 442, startPoint y: 73, endPoint x: 19, endPoint y: 53, distance: 423.4
click at [206, 29] on div "Start Calls Pause Next Finish Call Completed AutoTab AutoTab 0" at bounding box center [302, 22] width 281 height 27
click at [204, 22] on span "Start Calls" at bounding box center [197, 22] width 27 height 8
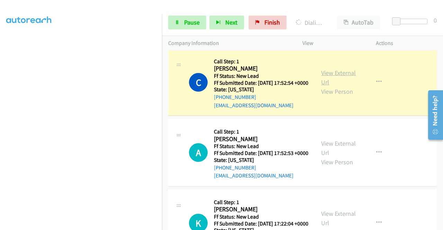
click at [321, 86] on link "View External Url" at bounding box center [338, 77] width 35 height 17
click at [0, 92] on aside "Dialing Mode: Power | Switch to Preview My Lists" at bounding box center [81, 52] width 162 height 383
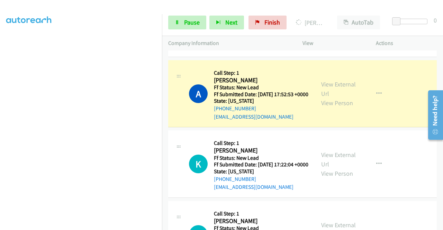
scroll to position [275, 0]
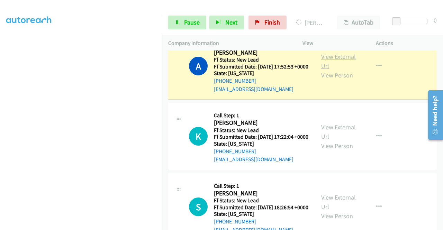
click at [339, 70] on link "View External Url" at bounding box center [338, 61] width 35 height 17
click at [162, 101] on td "A Callback Scheduled Call Step: 1 [PERSON_NAME] America/Los_Angeles Ff Status: …" at bounding box center [302, 66] width 281 height 71
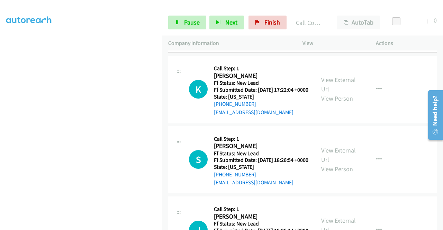
scroll to position [365, 0]
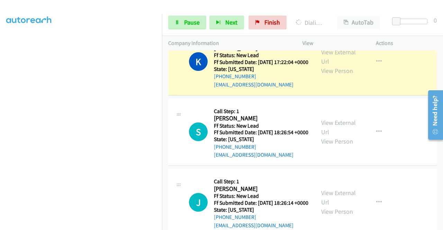
click at [336, 73] on div "View External Url View Person View External Url Email Schedule/Manage Callback …" at bounding box center [355, 61] width 80 height 55
click at [331, 65] on link "View External Url" at bounding box center [338, 56] width 35 height 17
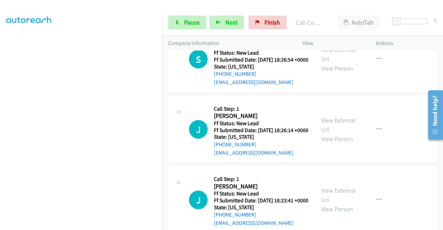
scroll to position [451, 0]
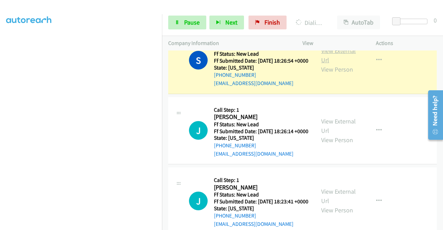
click at [324, 64] on link "View External Url" at bounding box center [338, 55] width 35 height 17
click at [177, 15] on div "Start Calls Pause Next Finish Dialing [PERSON_NAME] AutoTab AutoTab 0" at bounding box center [302, 22] width 281 height 27
click at [176, 19] on link "Pause" at bounding box center [187, 23] width 38 height 14
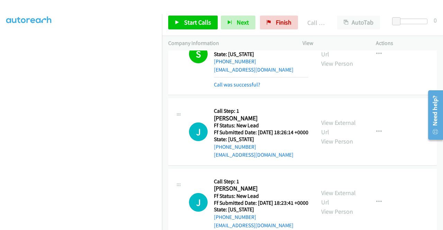
scroll to position [500, 0]
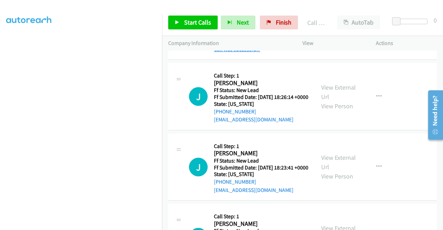
click at [241, 53] on link "Call was successful?" at bounding box center [237, 49] width 46 height 7
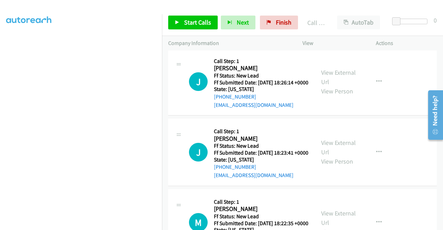
scroll to position [492, 0]
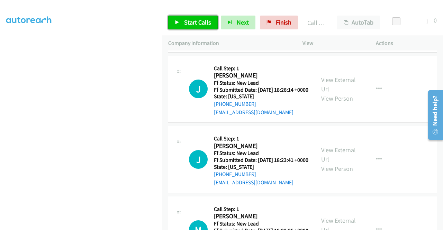
click at [197, 24] on span "Start Calls" at bounding box center [197, 22] width 27 height 8
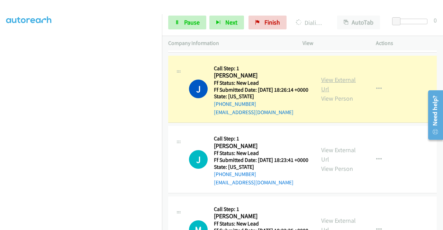
click at [332, 93] on link "View External Url" at bounding box center [338, 84] width 35 height 17
click at [0, 103] on aside "Dialing Mode: Power | Switch to Preview My Lists" at bounding box center [81, 62] width 162 height 383
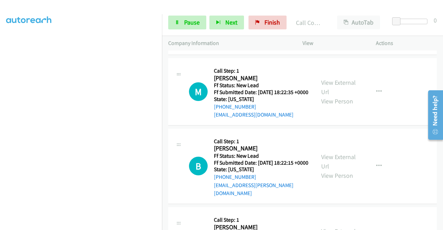
scroll to position [634, 0]
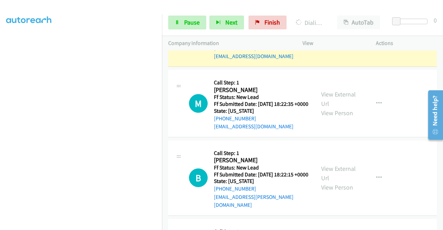
click at [330, 37] on link "View External Url" at bounding box center [338, 28] width 35 height 17
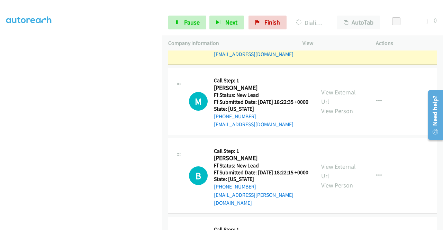
scroll to position [134, 0]
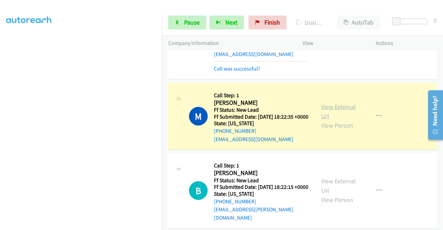
click at [330, 120] on link "View External Url" at bounding box center [338, 111] width 35 height 17
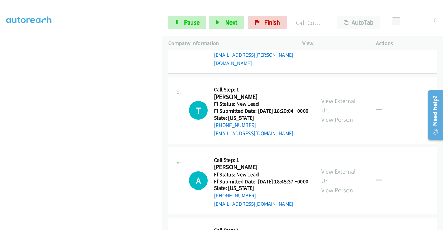
scroll to position [803, 0]
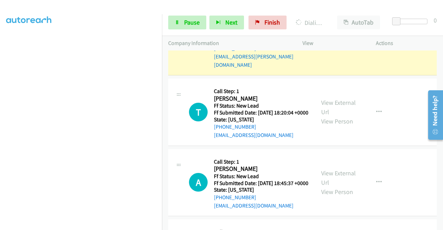
click at [346, 42] on link "View External Url" at bounding box center [338, 32] width 35 height 17
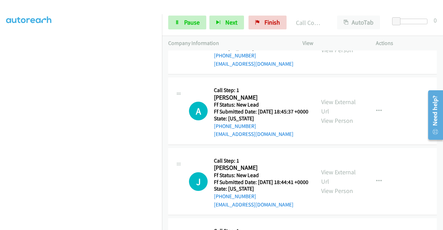
scroll to position [907, 0]
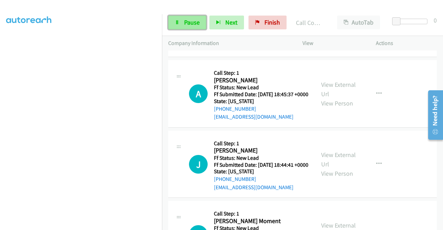
click at [189, 23] on span "Pause" at bounding box center [192, 22] width 16 height 8
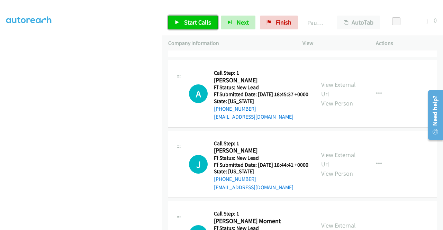
click at [189, 23] on span "Start Calls" at bounding box center [197, 22] width 27 height 8
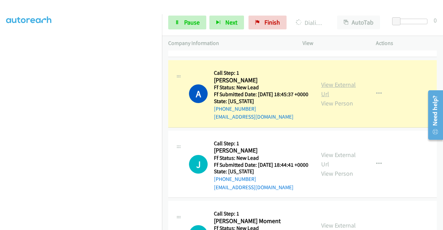
click at [324, 98] on link "View External Url" at bounding box center [338, 89] width 35 height 17
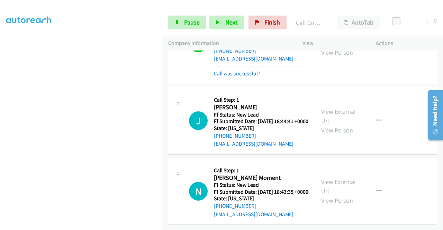
scroll to position [1054, 0]
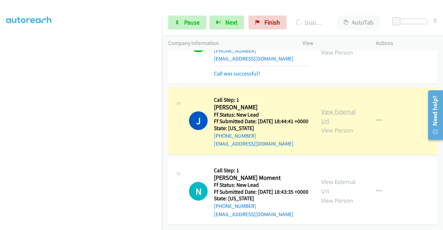
click at [337, 108] on link "View External Url" at bounding box center [338, 116] width 35 height 17
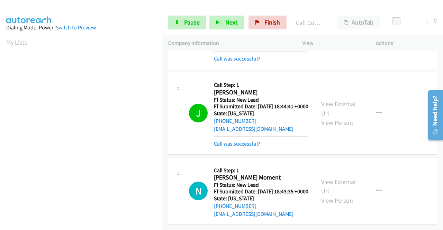
scroll to position [1069, 0]
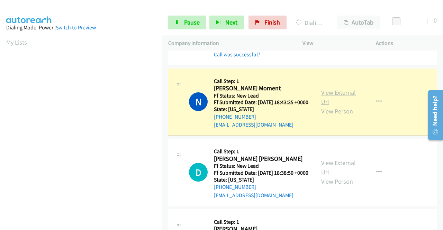
click at [323, 106] on link "View External Url" at bounding box center [338, 97] width 35 height 17
click at [138, 224] on section at bounding box center [80, 65] width 149 height 331
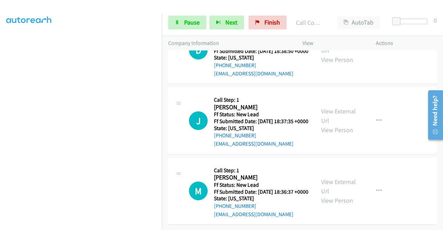
scroll to position [1242, 0]
click at [177, 18] on link "Pause" at bounding box center [187, 23] width 38 height 14
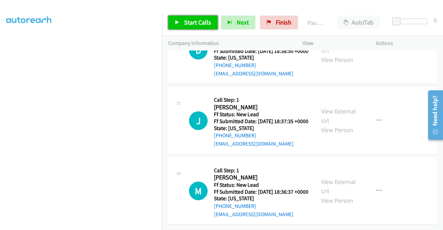
click at [198, 24] on span "Start Calls" at bounding box center [197, 22] width 27 height 8
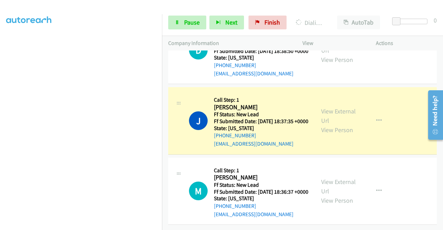
click at [334, 135] on div "View External Url View Person" at bounding box center [339, 121] width 36 height 28
click at [336, 125] on link "View External Url" at bounding box center [338, 115] width 35 height 17
click at [0, 117] on aside "Dialing Mode: Power | Switch to Preview My Lists" at bounding box center [81, 52] width 162 height 383
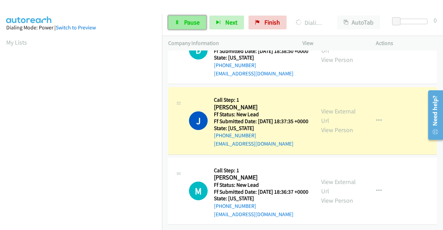
click at [178, 17] on link "Pause" at bounding box center [187, 23] width 38 height 14
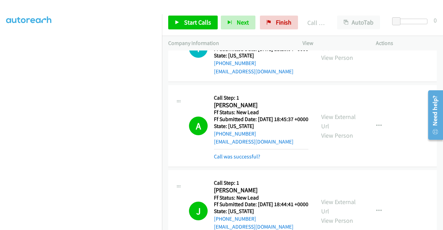
scroll to position [882, 0]
click at [187, 22] on span "Start Calls" at bounding box center [197, 22] width 27 height 8
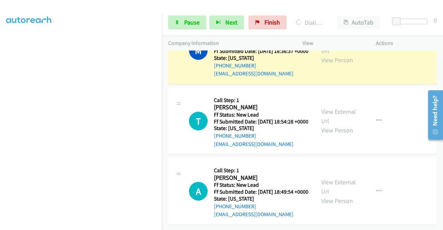
scroll to position [1419, 0]
click at [344, 55] on link "View External Url" at bounding box center [338, 45] width 35 height 17
click at [0, 100] on aside "Dialing Mode: Power | Switch to Preview My Lists" at bounding box center [81, 53] width 162 height 383
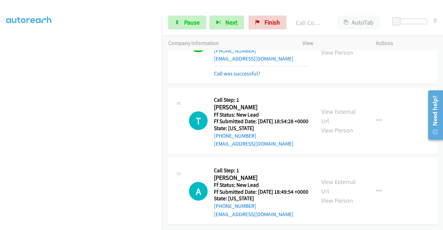
scroll to position [1498, 0]
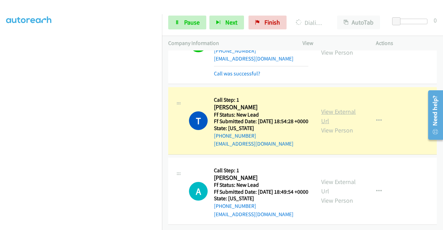
click at [331, 108] on link "View External Url" at bounding box center [338, 116] width 35 height 17
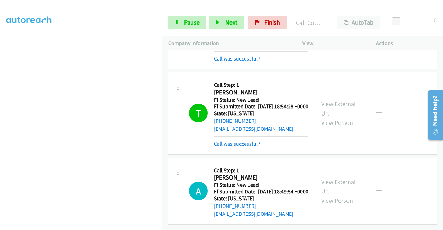
scroll to position [1513, 0]
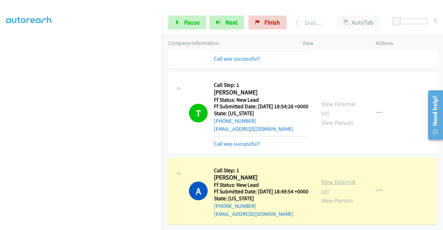
click at [334, 178] on link "View External Url" at bounding box center [338, 186] width 35 height 17
click at [162, 54] on nav "Dialing Mode: Power | Switch to Preview My Lists" at bounding box center [81, 129] width 162 height 230
click at [174, 17] on link "Pause" at bounding box center [187, 23] width 38 height 14
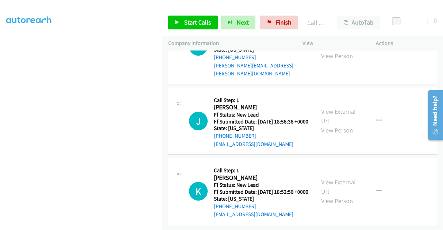
scroll to position [1644, 0]
click at [204, 29] on div "Start Calls Pause Next Finish Call Completed AutoTab AutoTab 0" at bounding box center [302, 22] width 281 height 27
click at [203, 26] on link "Start Calls" at bounding box center [192, 23] width 49 height 14
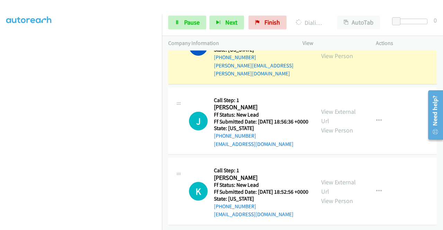
scroll to position [1695, 0]
click at [332, 50] on link "View External Url" at bounding box center [338, 41] width 35 height 17
click at [0, 82] on aside "Dialing Mode: Power | Switch to Preview My Lists" at bounding box center [81, 52] width 162 height 383
click at [173, 29] on link "Pause" at bounding box center [187, 23] width 38 height 14
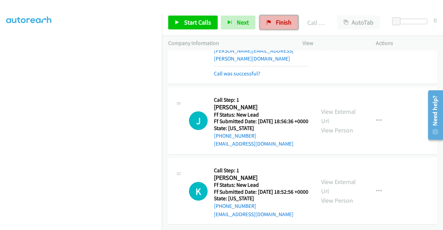
click at [276, 20] on span "Finish" at bounding box center [284, 22] width 16 height 8
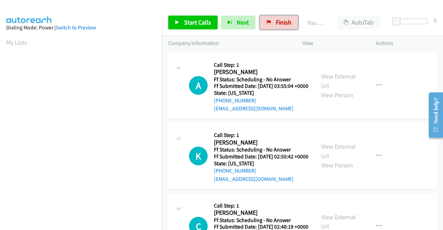
click at [273, 27] on link "Finish" at bounding box center [279, 23] width 38 height 14
